Goal: Navigation & Orientation: Find specific page/section

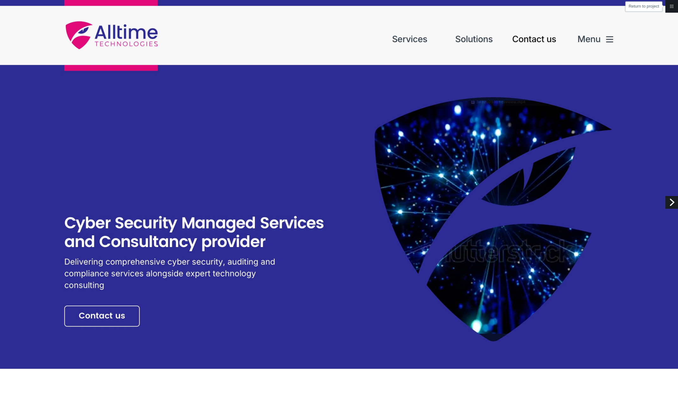
click at [669, 5] on link "Return to project" at bounding box center [672, 6] width 13 height 13
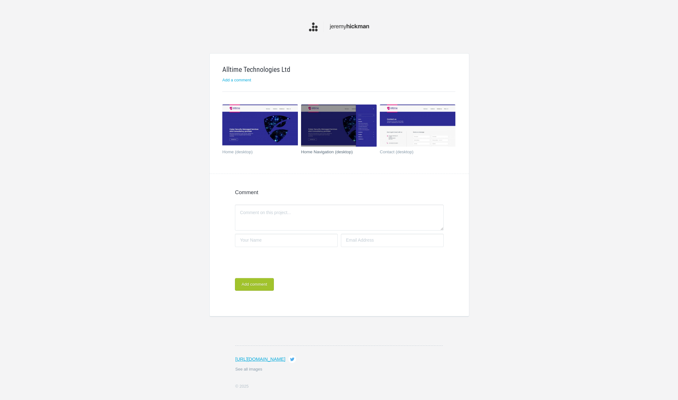
click at [336, 123] on img at bounding box center [339, 125] width 76 height 42
